Goal: Task Accomplishment & Management: Manage account settings

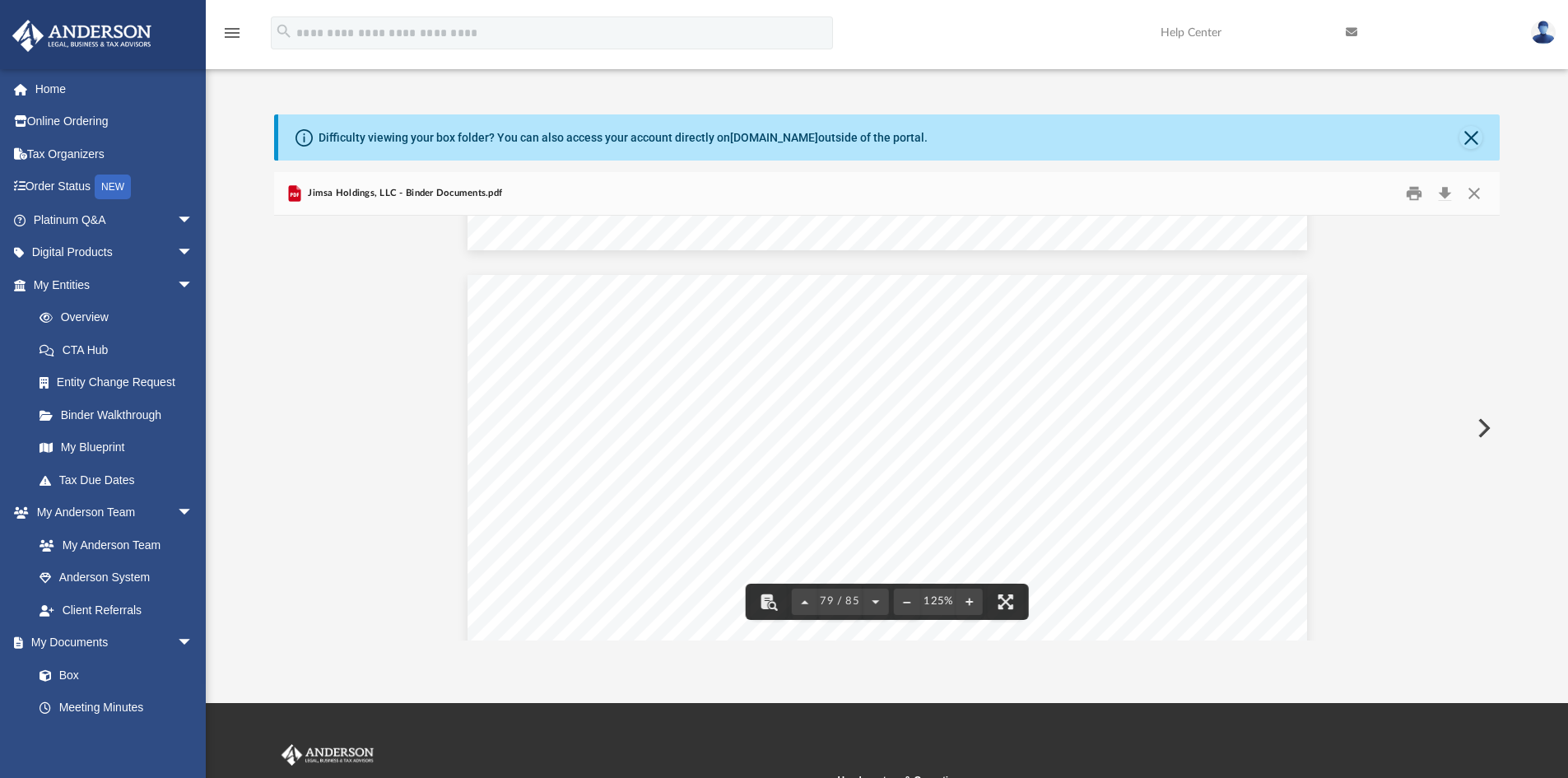
scroll to position [86621, 0]
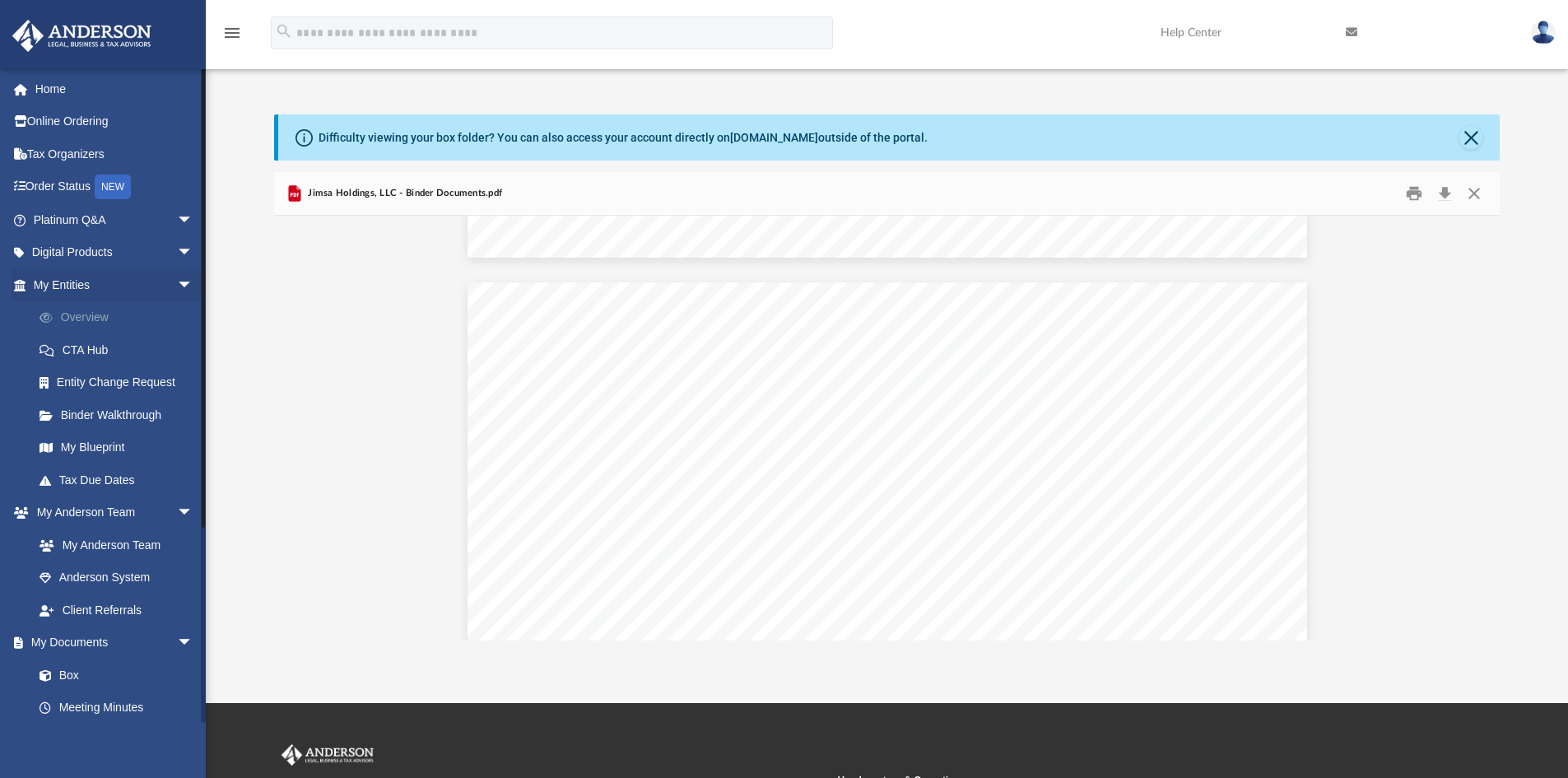
click at [81, 306] on link "Overview" at bounding box center [121, 317] width 195 height 33
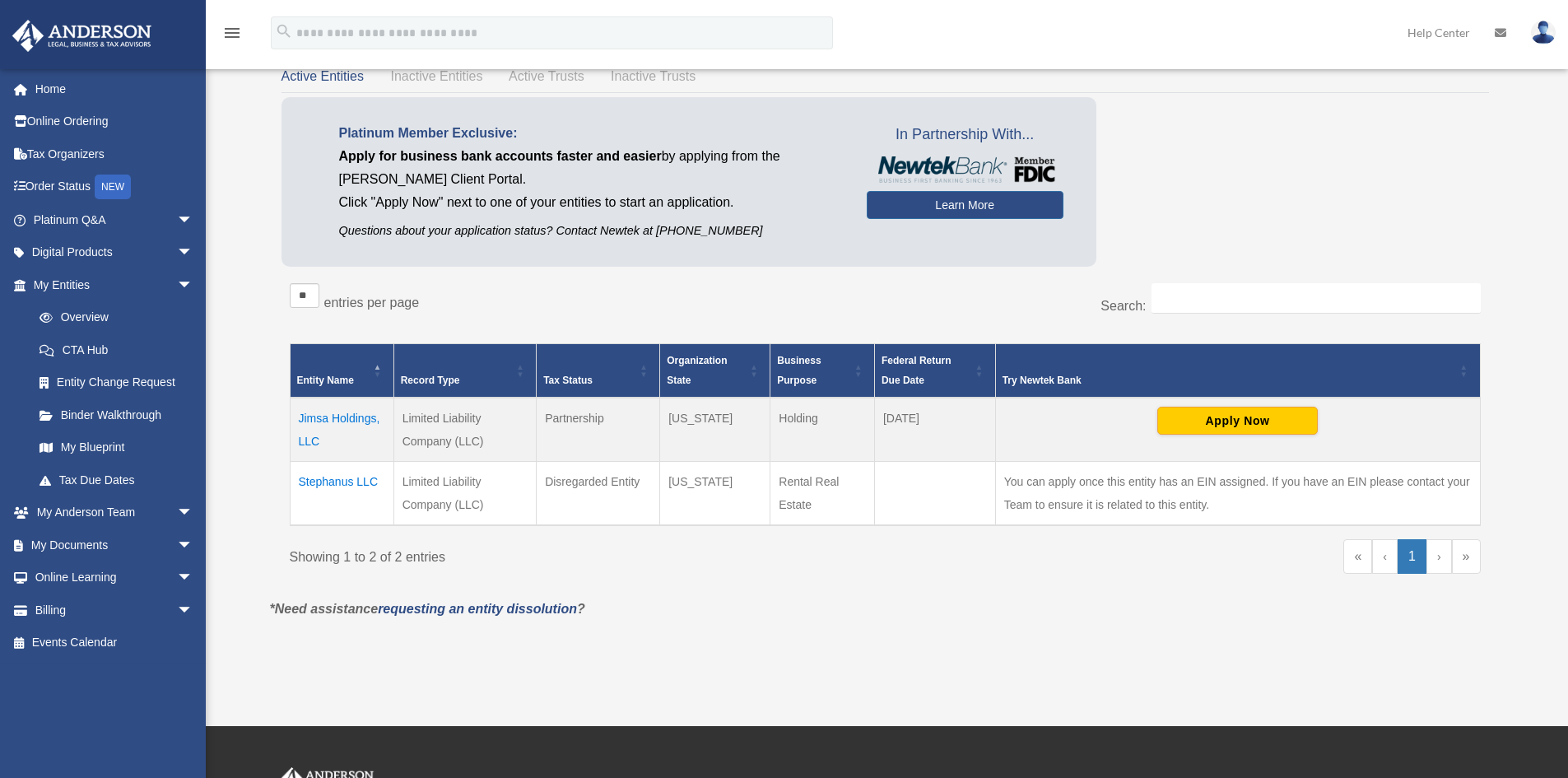
scroll to position [164, 0]
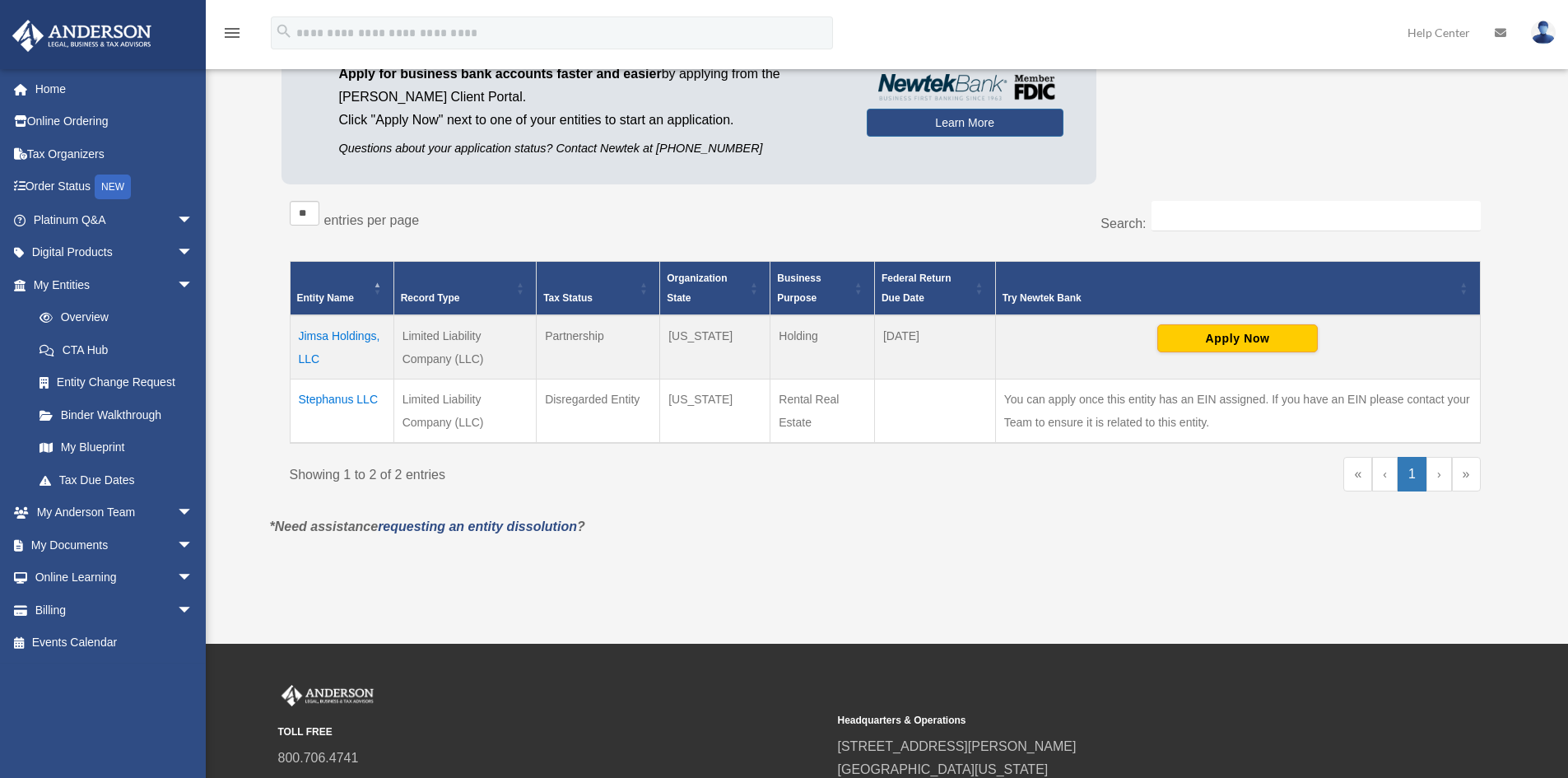
click at [347, 399] on td "Stephanus LLC" at bounding box center [341, 412] width 104 height 64
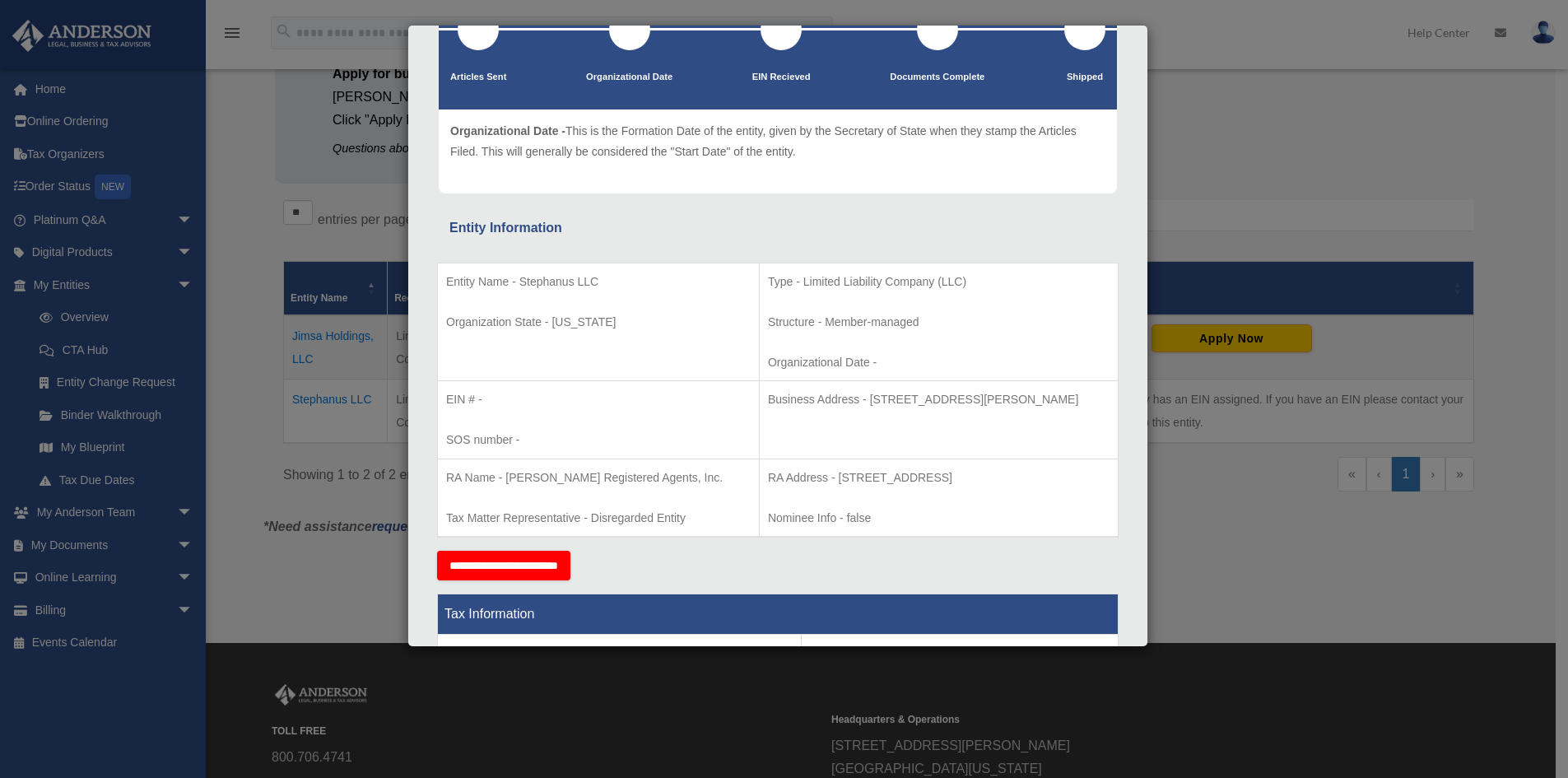
scroll to position [0, 0]
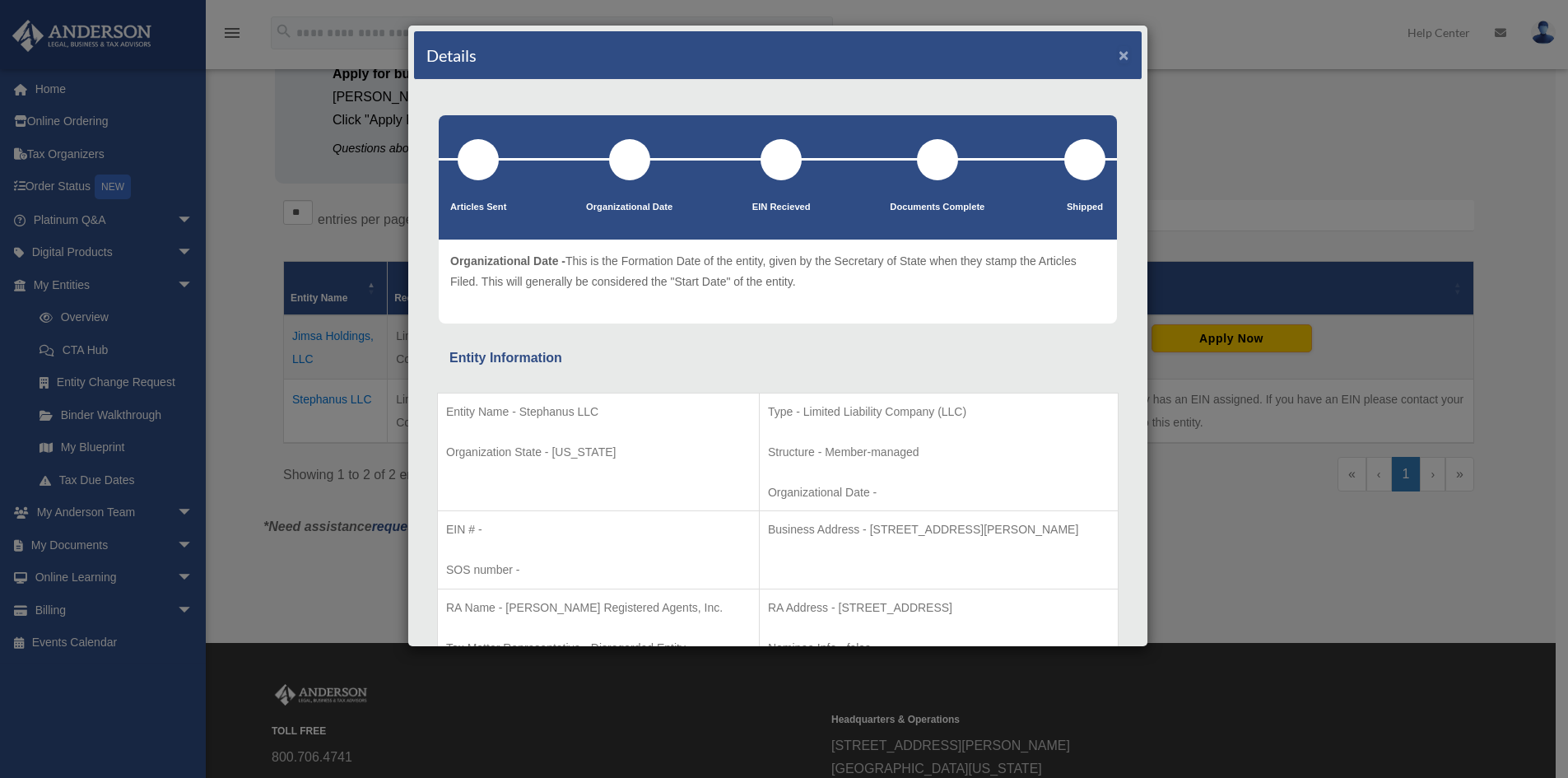
click at [1119, 51] on button "×" at bounding box center [1124, 54] width 11 height 17
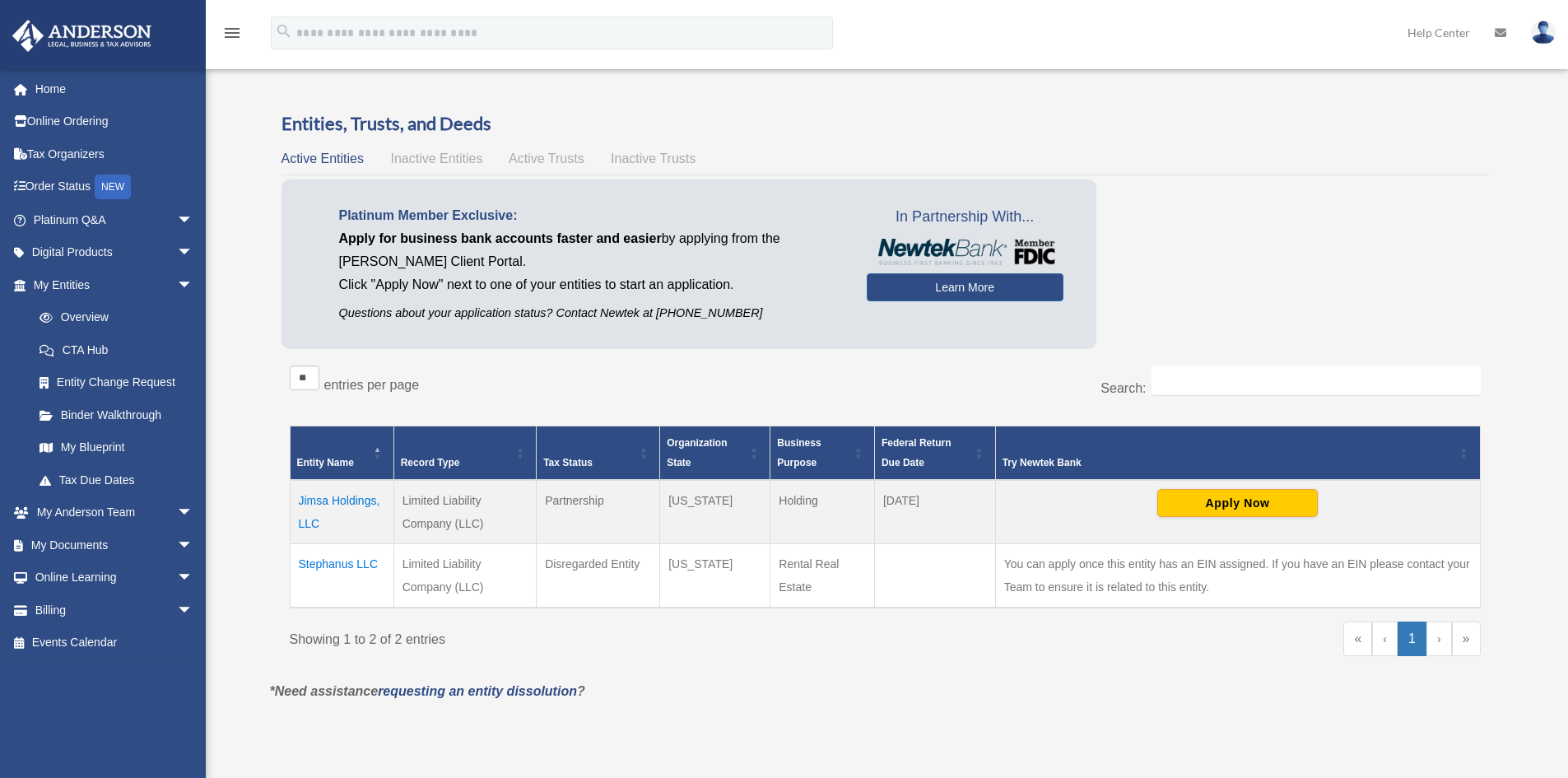
click at [1550, 29] on img at bounding box center [1544, 32] width 25 height 24
click at [1265, 143] on link "Logout" at bounding box center [1296, 144] width 164 height 34
